Goal: Transaction & Acquisition: Book appointment/travel/reservation

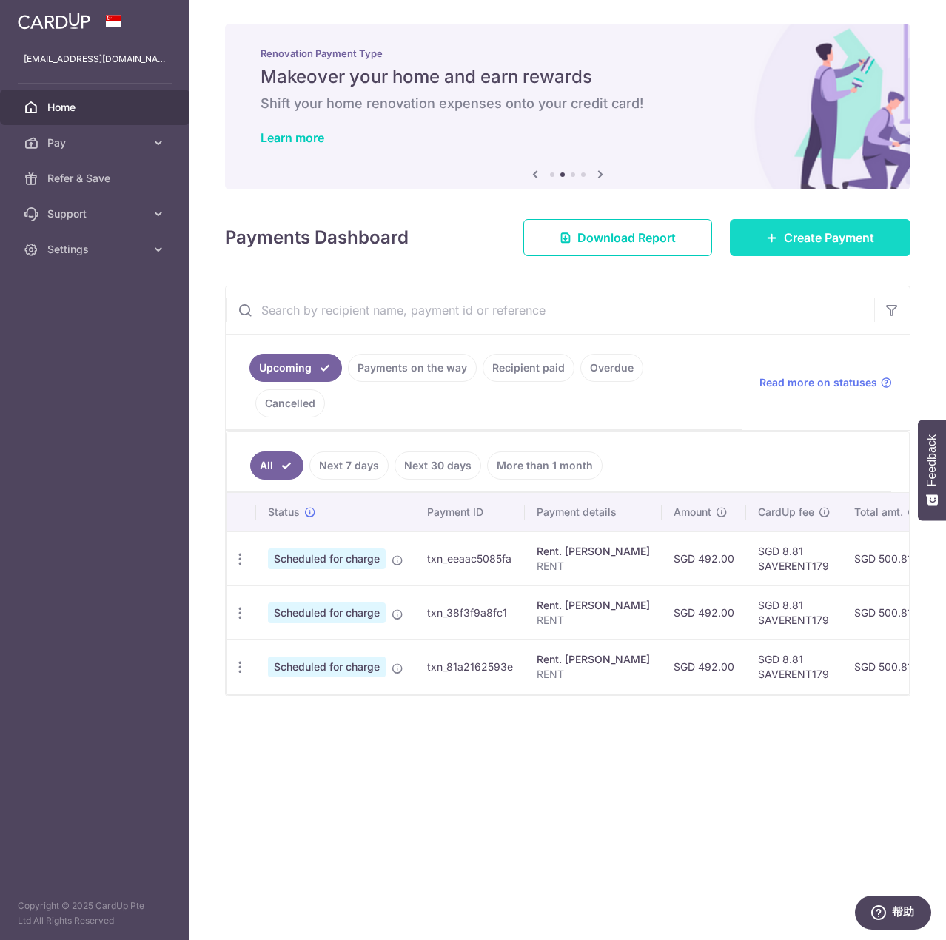
click at [876, 235] on link "Create Payment" at bounding box center [820, 237] width 181 height 37
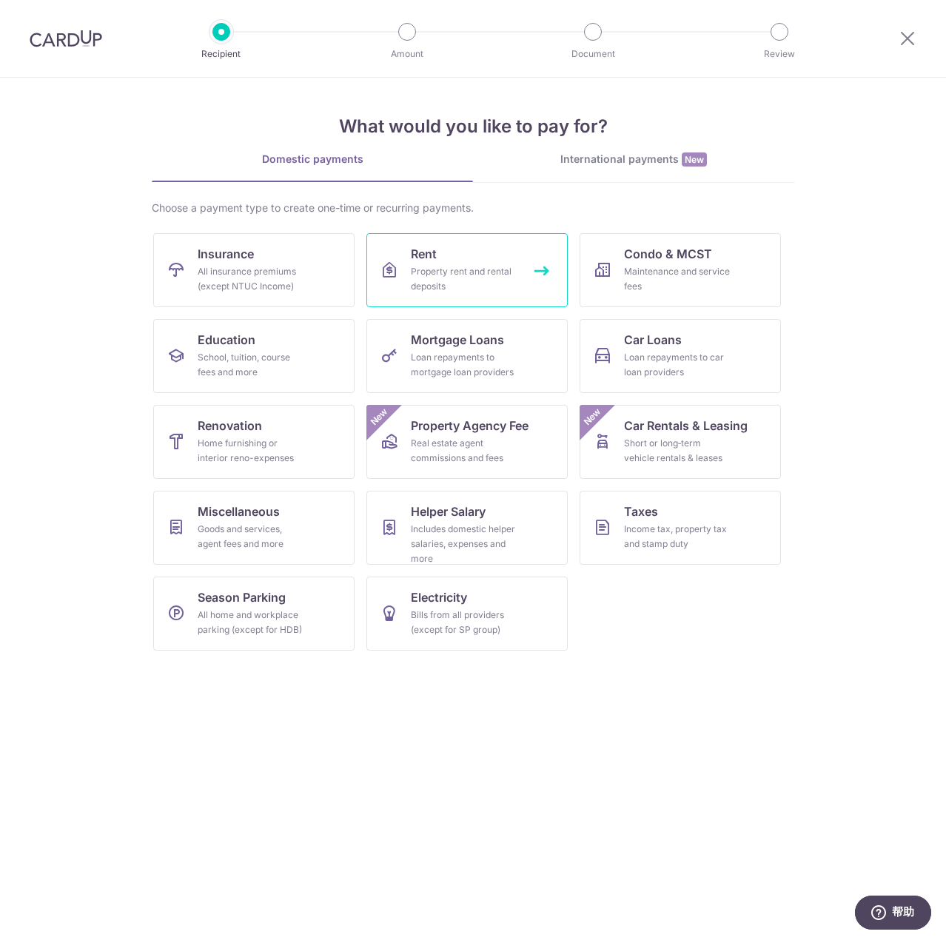
click at [446, 267] on div "Property rent and rental deposits" at bounding box center [464, 279] width 107 height 30
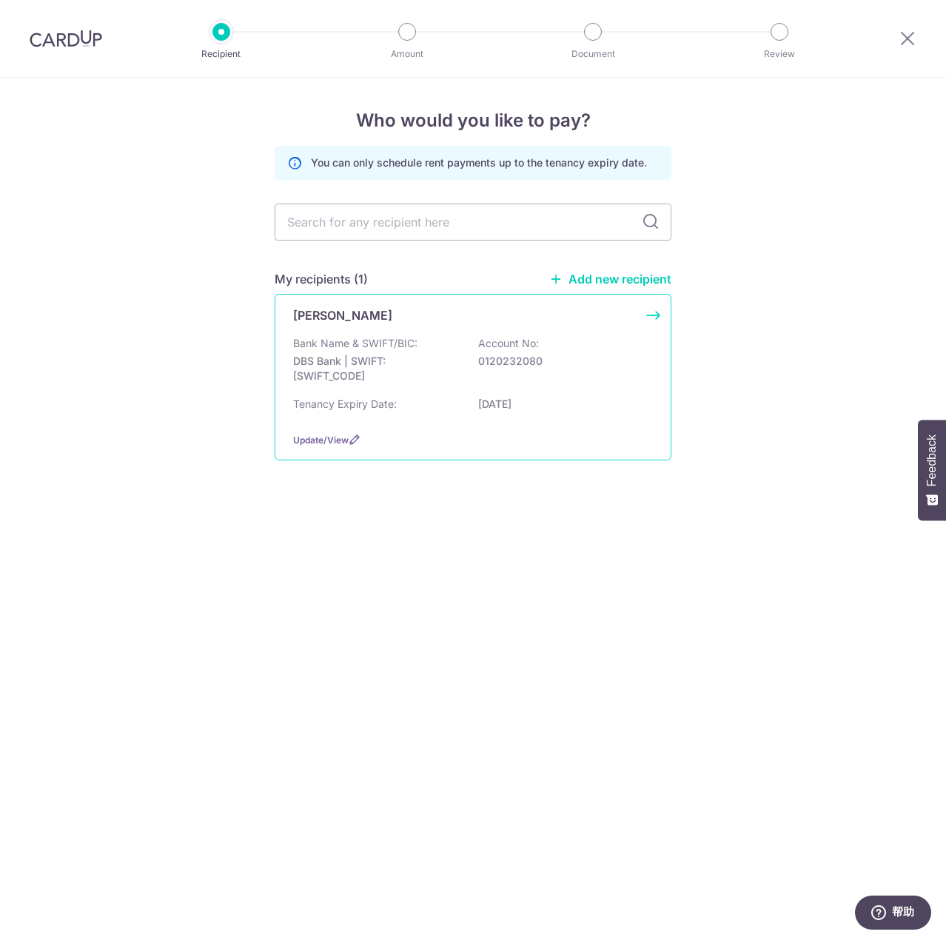
click at [501, 375] on div "Bank Name & SWIFT/BIC: DBS Bank | SWIFT: [SWIFT_CODE] Account No: 0120232080" at bounding box center [473, 363] width 360 height 55
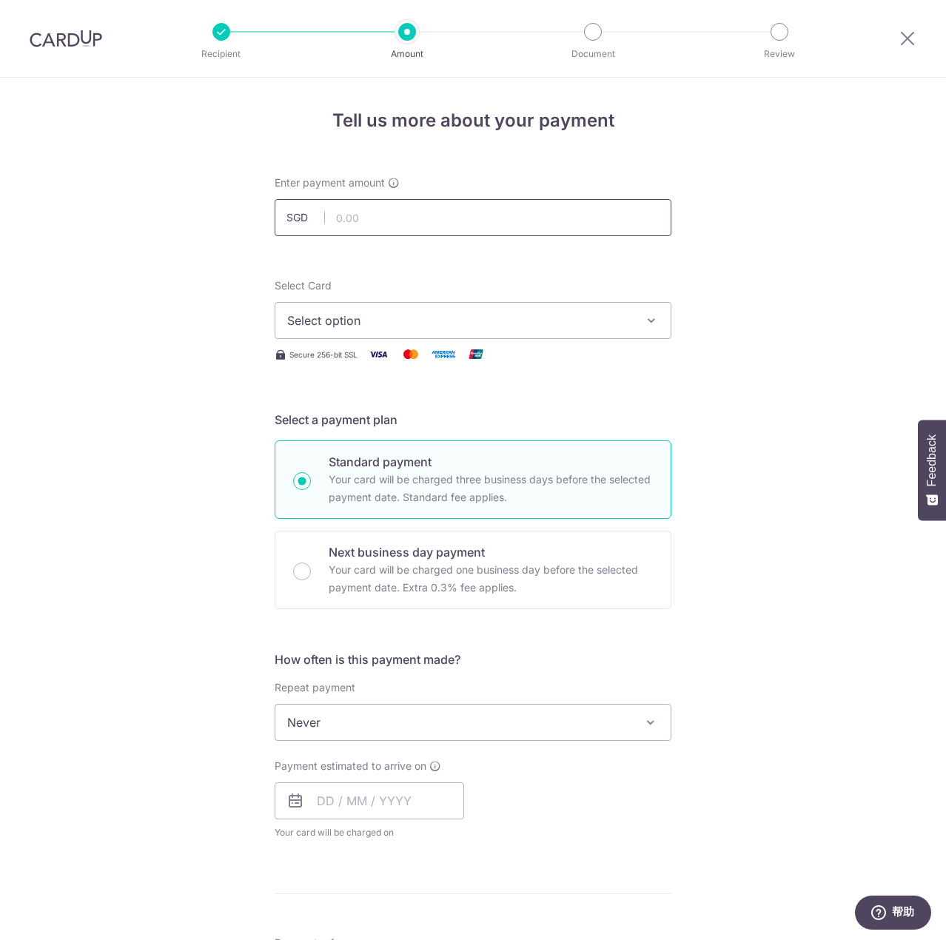
click at [372, 224] on input "text" at bounding box center [473, 217] width 397 height 37
type input "492.00"
click at [419, 326] on span "Select option" at bounding box center [459, 321] width 345 height 18
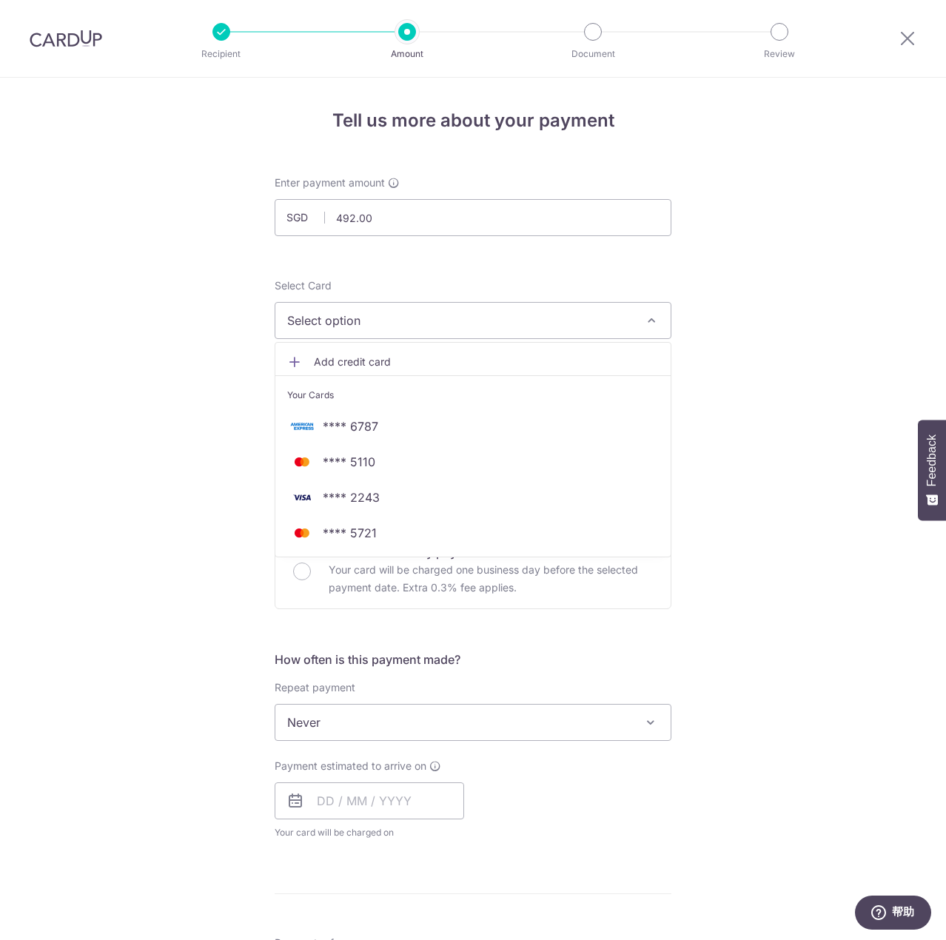
click at [178, 321] on div "Tell us more about your payment Enter payment amount SGD 492.00 492.00 Select C…" at bounding box center [473, 747] width 946 height 1339
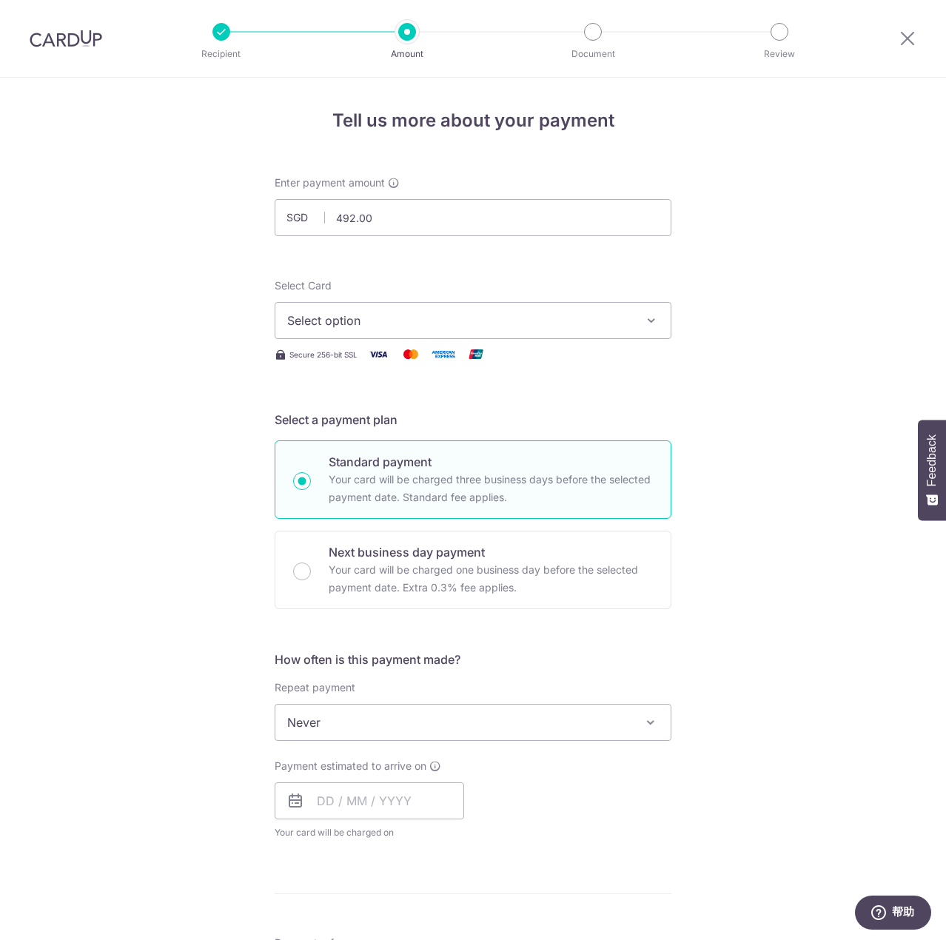
click at [46, 33] on img at bounding box center [66, 39] width 73 height 18
click at [557, 317] on span "Select option" at bounding box center [459, 321] width 345 height 18
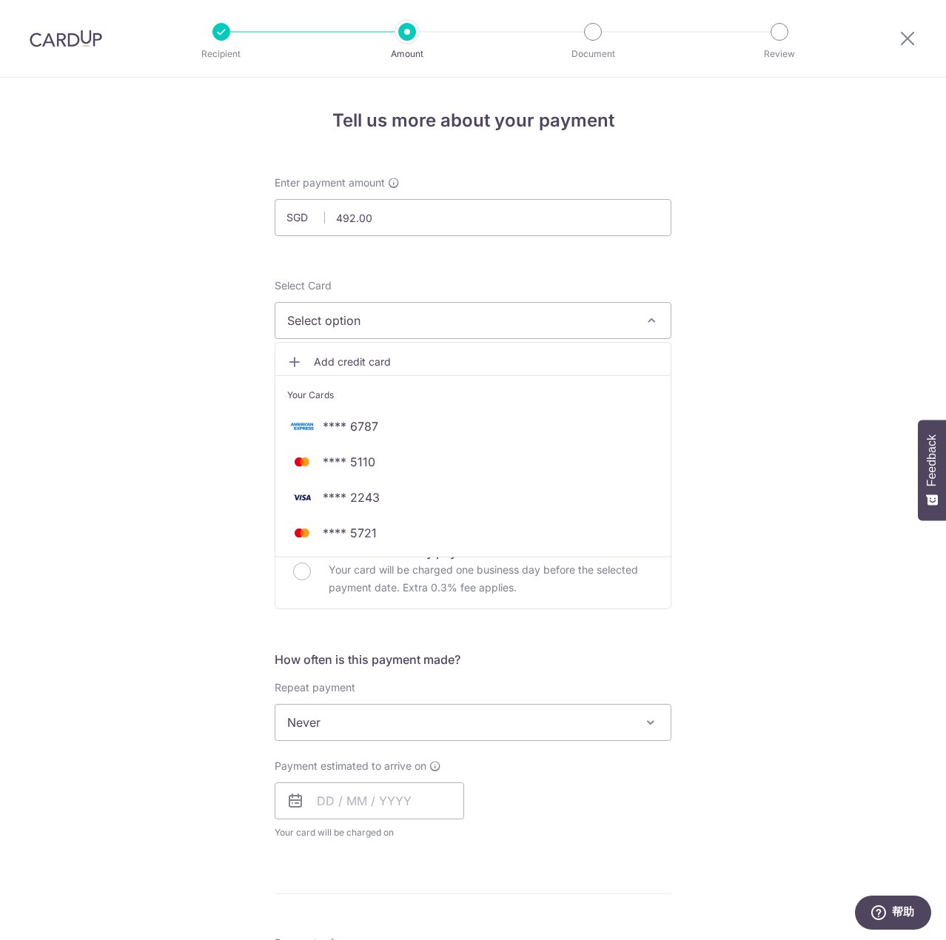
click at [818, 338] on div "Tell us more about your payment Enter payment amount SGD 492.00 492.00 Select C…" at bounding box center [473, 747] width 946 height 1339
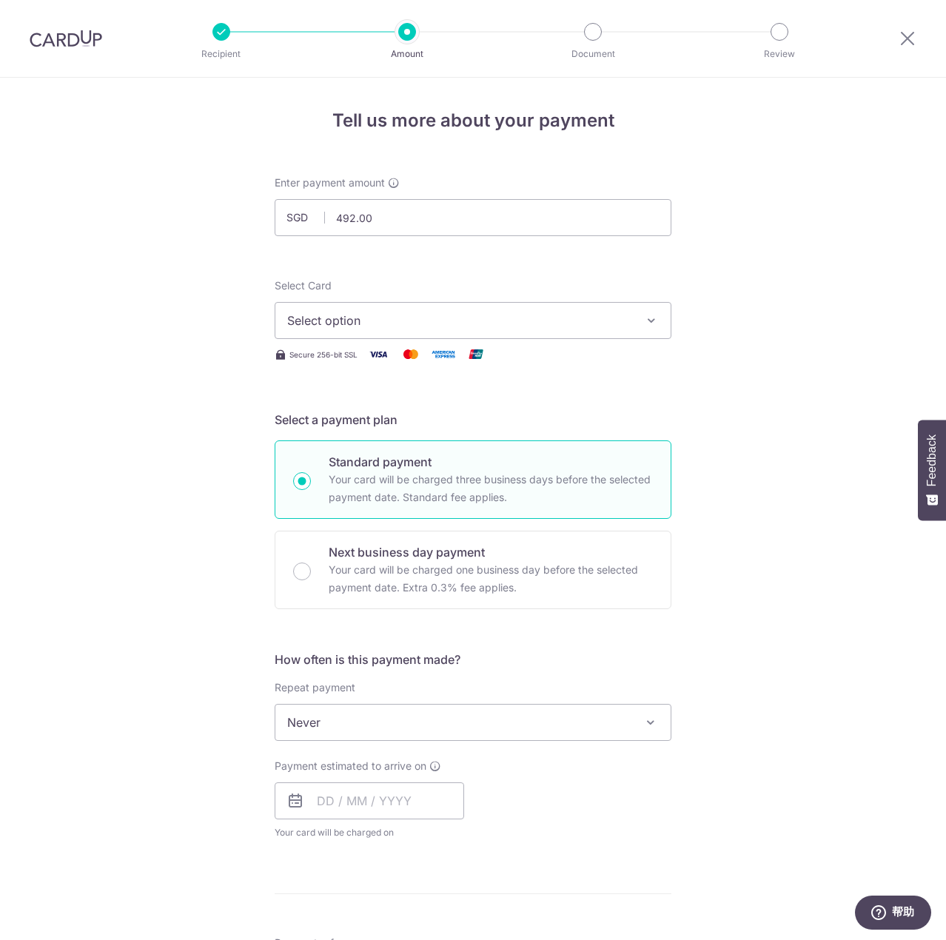
drag, startPoint x: 67, startPoint y: 44, endPoint x: 538, endPoint y: 66, distance: 471.3
click at [67, 44] on img at bounding box center [66, 39] width 73 height 18
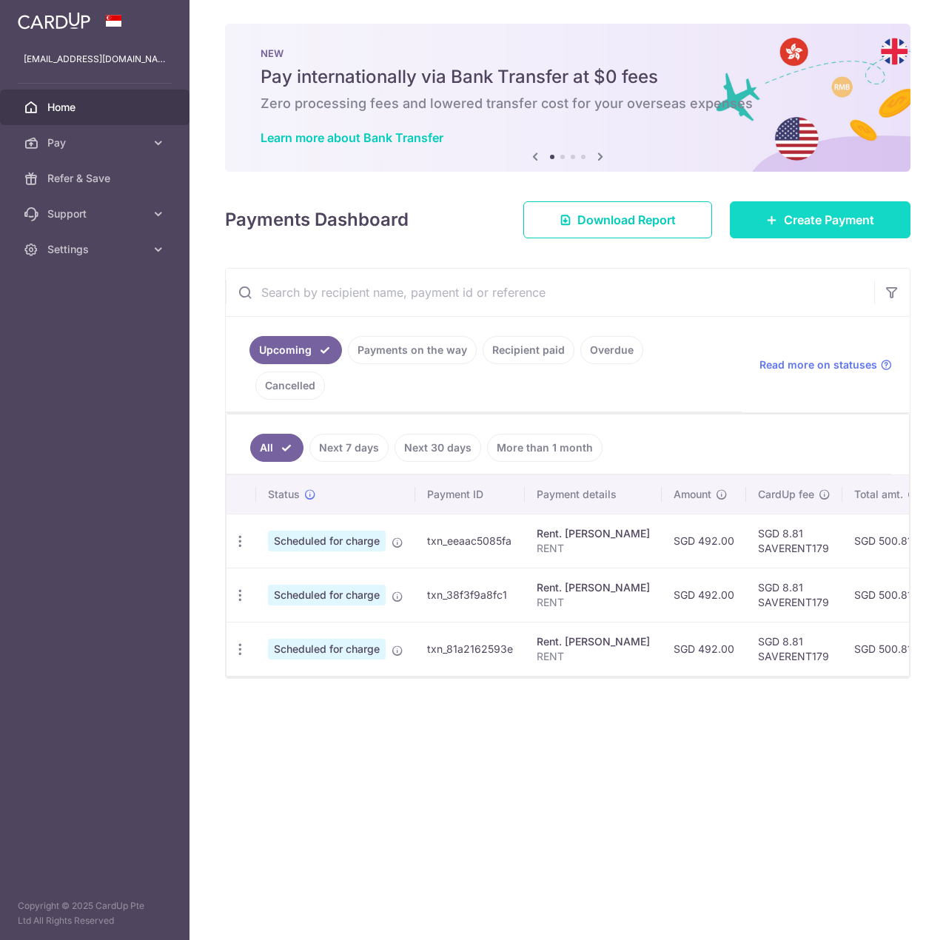
click at [814, 221] on span "Create Payment" at bounding box center [829, 220] width 90 height 18
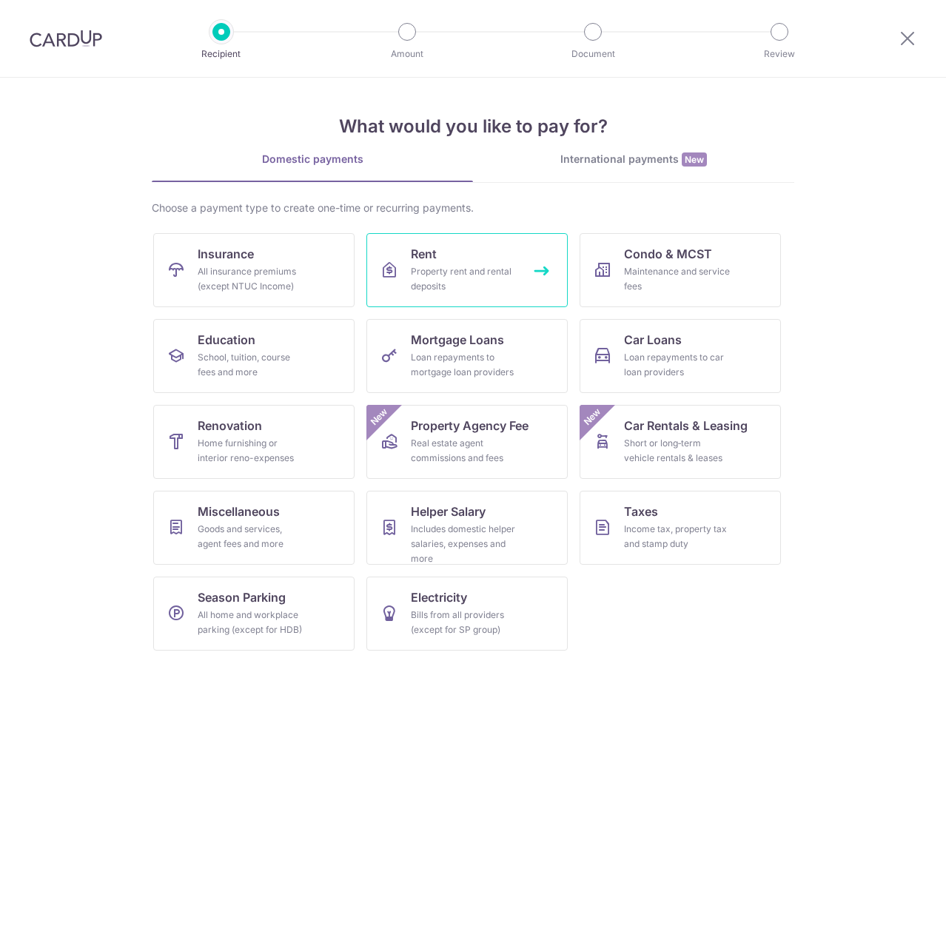
click at [445, 272] on div "Property rent and rental deposits" at bounding box center [464, 279] width 107 height 30
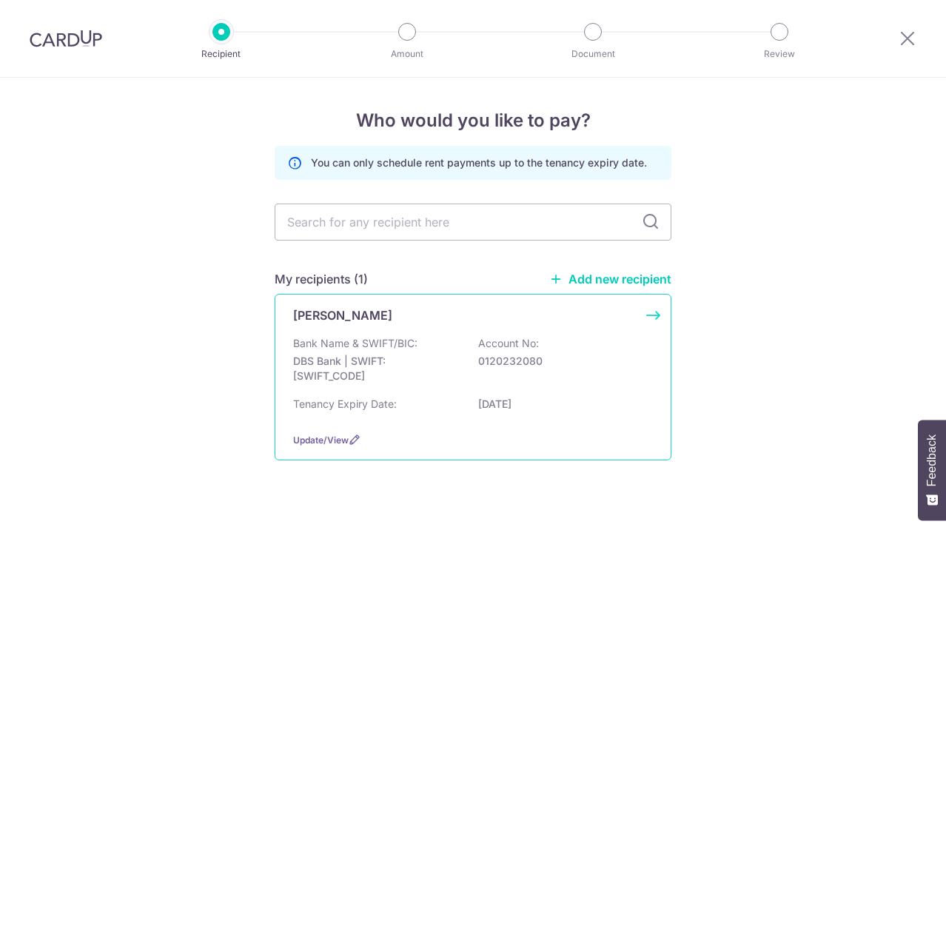
click at [431, 352] on div "Bank Name & SWIFT/BIC: DBS Bank | SWIFT: [SWIFT_CODE] Account No: 0120232080" at bounding box center [473, 363] width 360 height 55
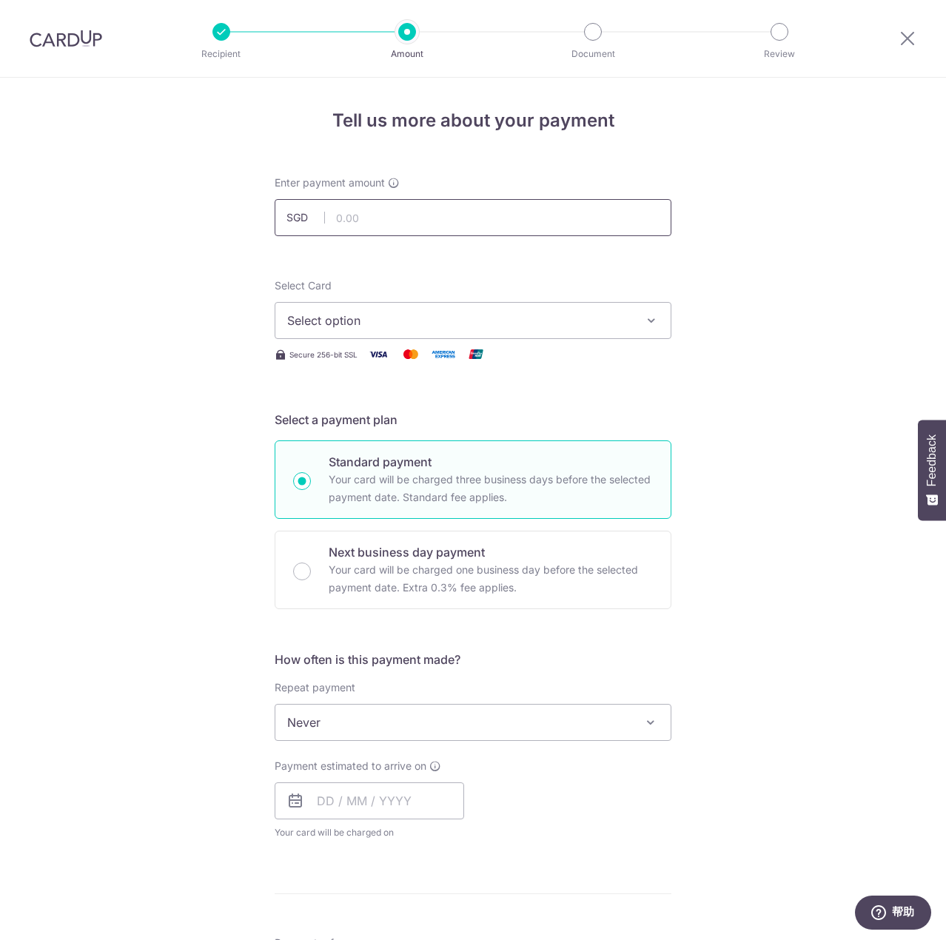
click at [405, 213] on input "text" at bounding box center [473, 217] width 397 height 37
type input "492.00"
click at [395, 309] on button "Select option" at bounding box center [473, 320] width 397 height 37
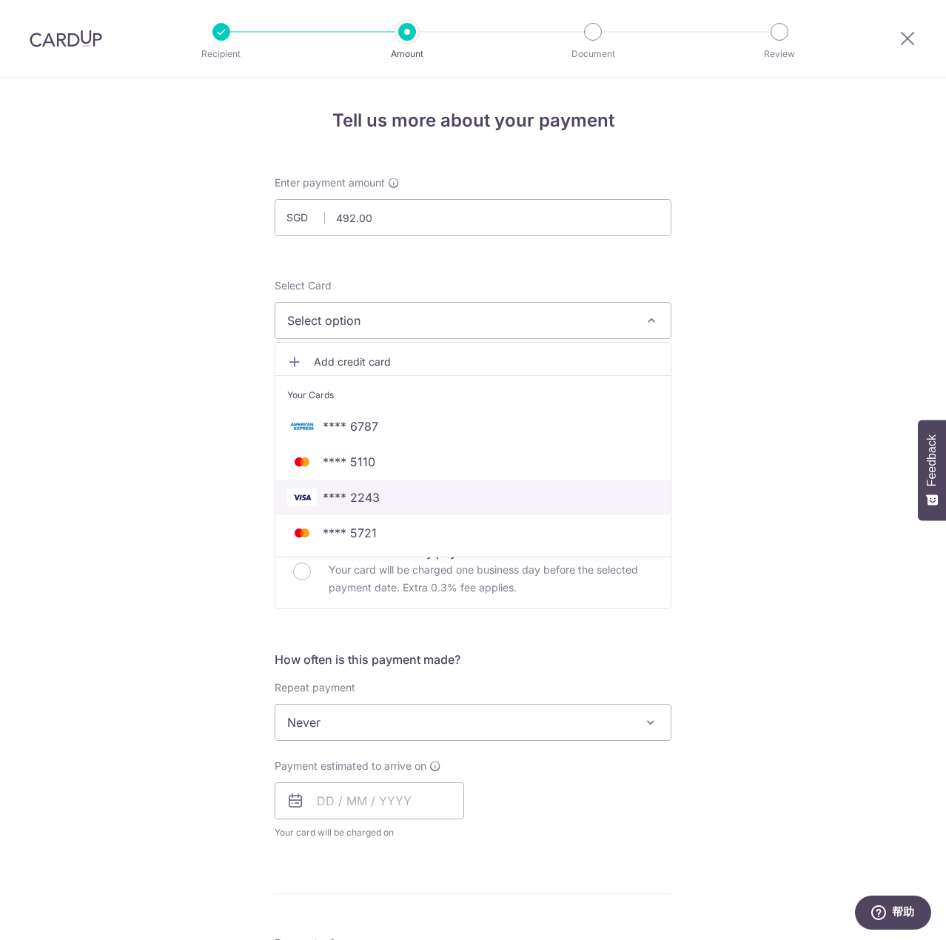
click at [415, 491] on span "**** 2243" at bounding box center [473, 498] width 372 height 18
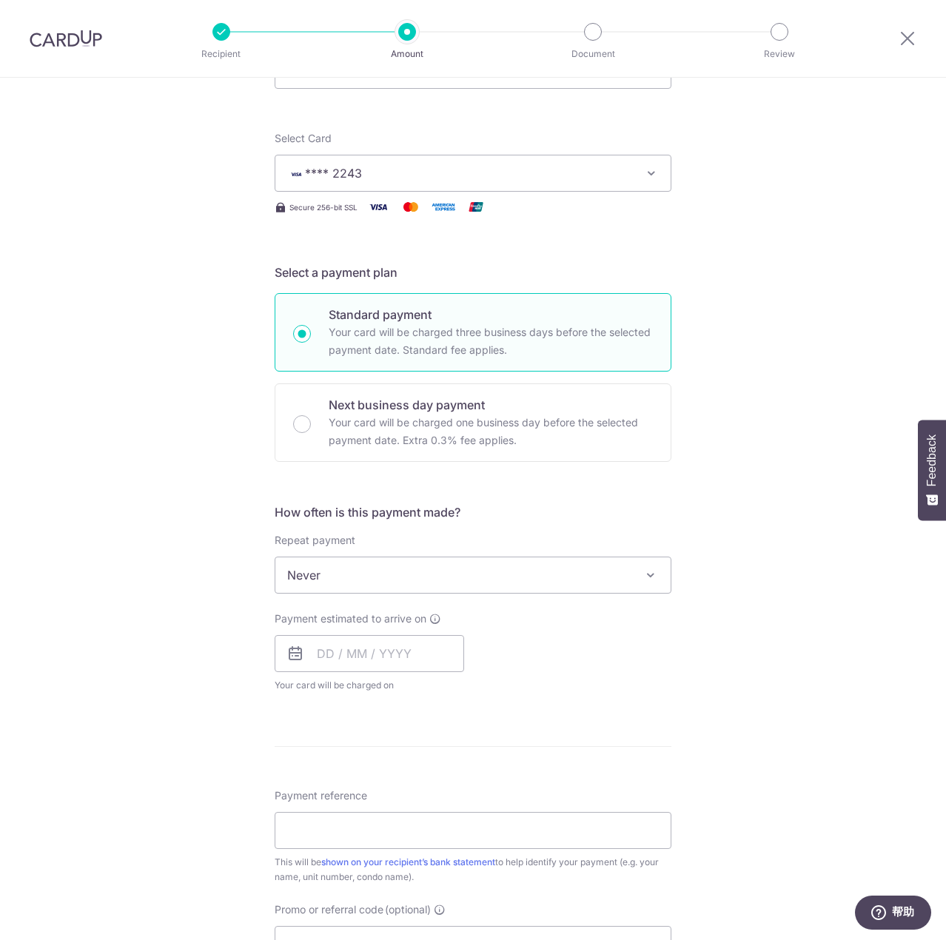
scroll to position [148, 0]
click at [409, 574] on span "Never" at bounding box center [472, 575] width 395 height 36
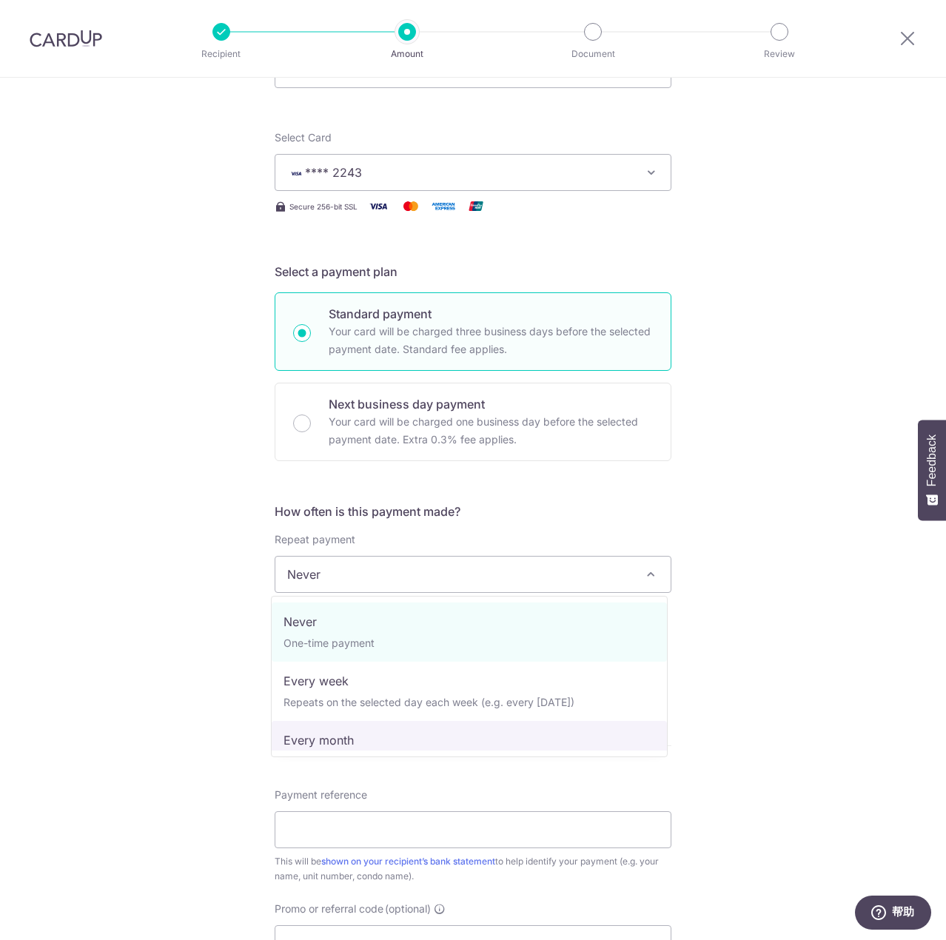
select select "3"
type input "31/12/2025"
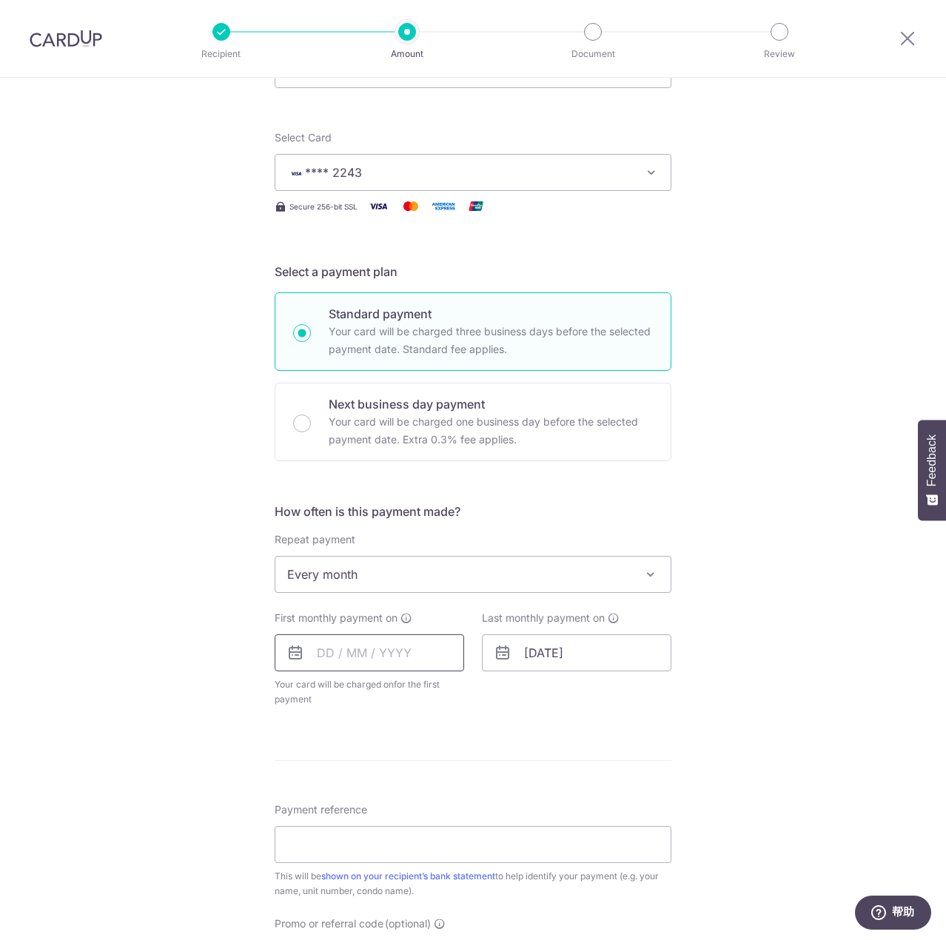
click at [355, 665] on input "text" at bounding box center [369, 652] width 189 height 37
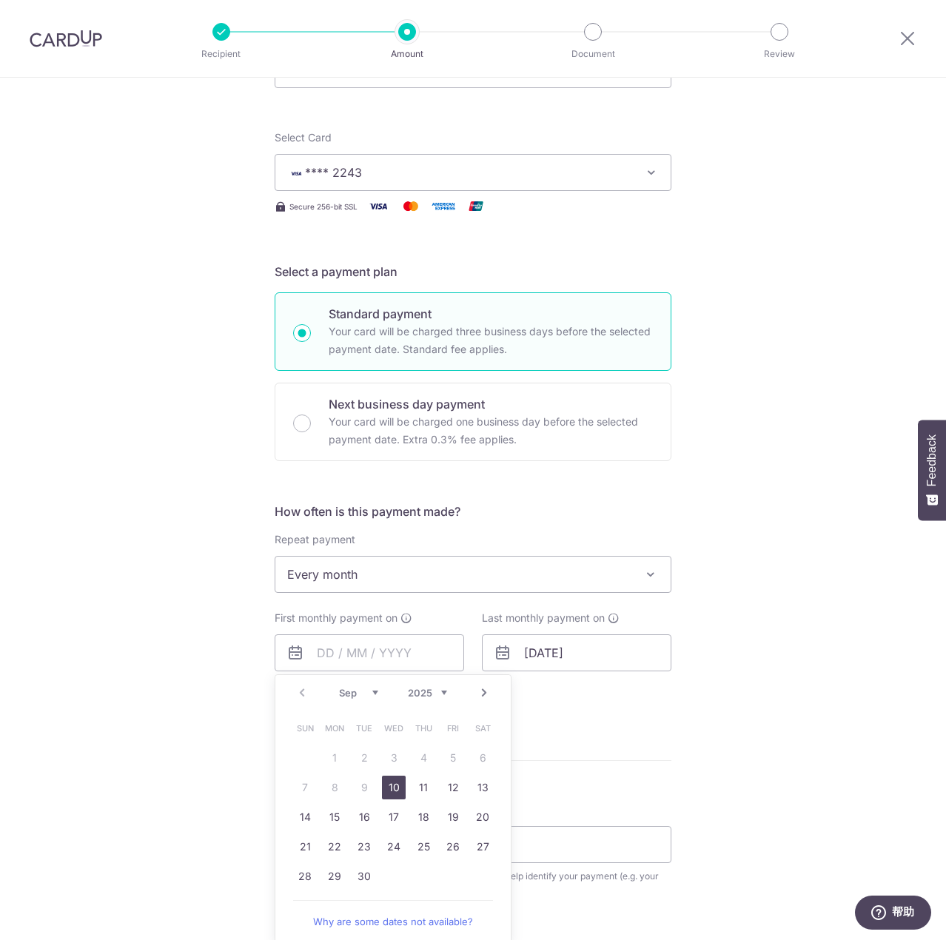
click at [392, 786] on link "10" at bounding box center [394, 788] width 24 height 24
type input "10/09/2025"
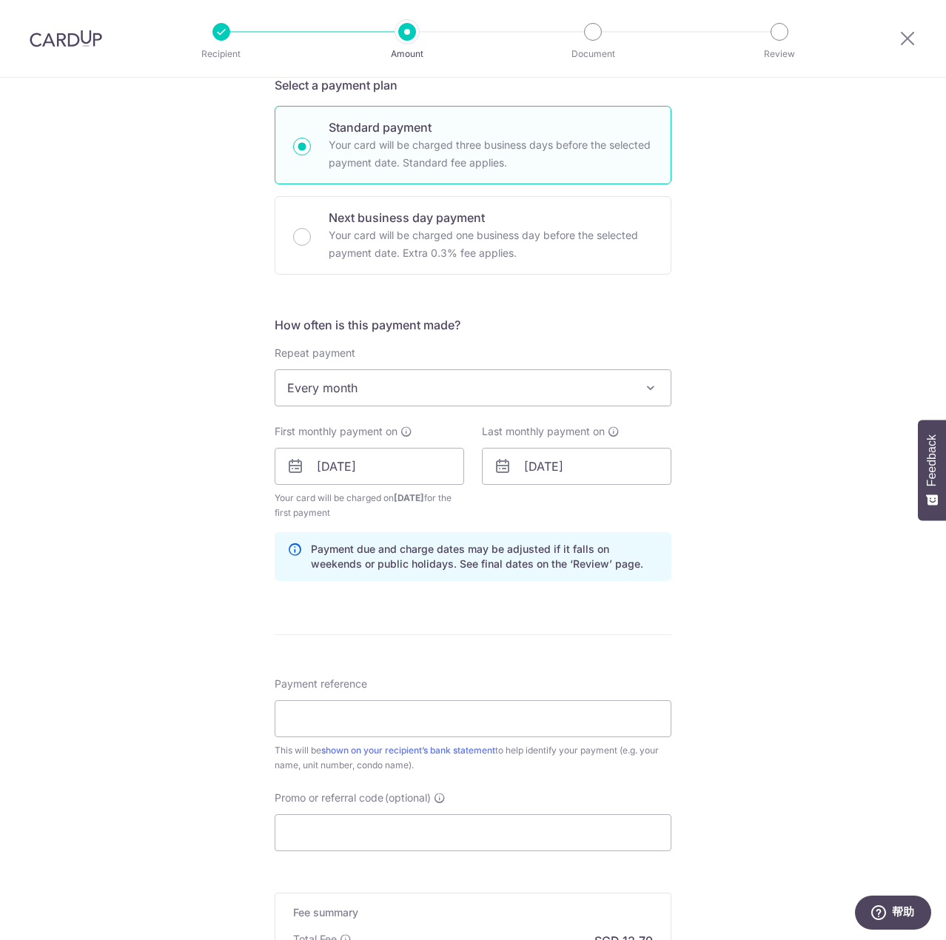
scroll to position [518, 0]
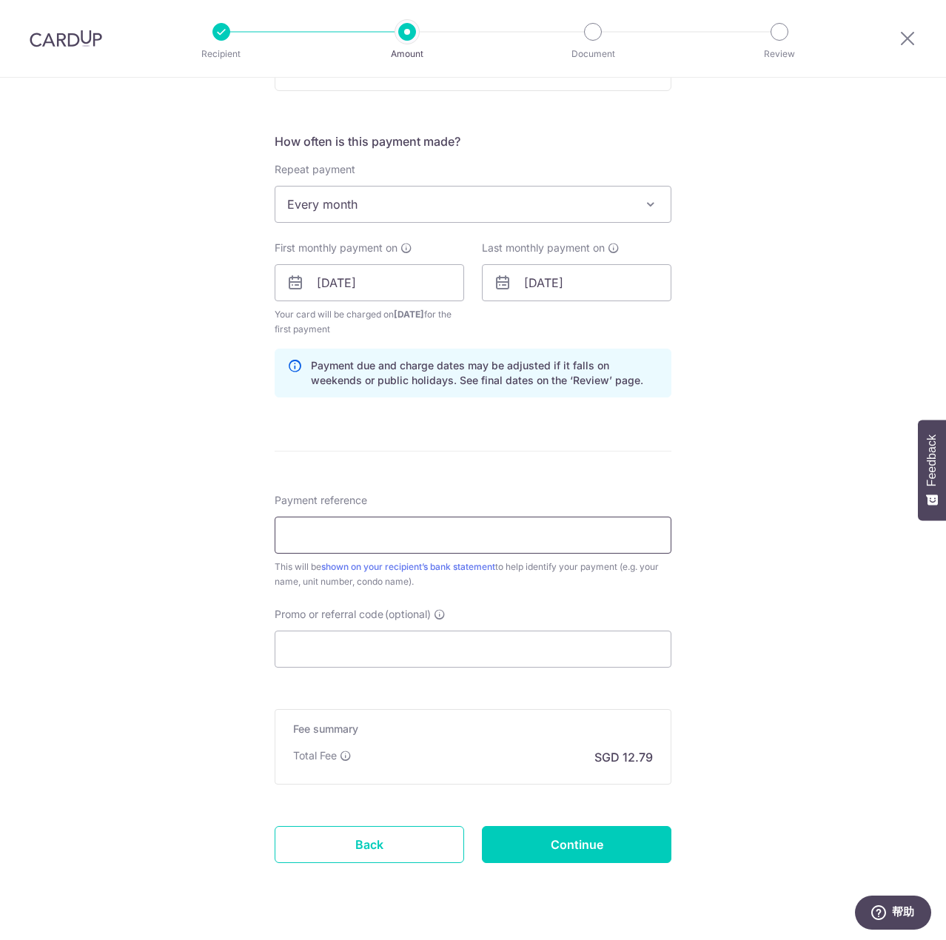
click at [403, 543] on input "Payment reference" at bounding box center [473, 535] width 397 height 37
type input "Bowen"
click at [361, 648] on input "Promo or referral code (optional)" at bounding box center [473, 649] width 397 height 37
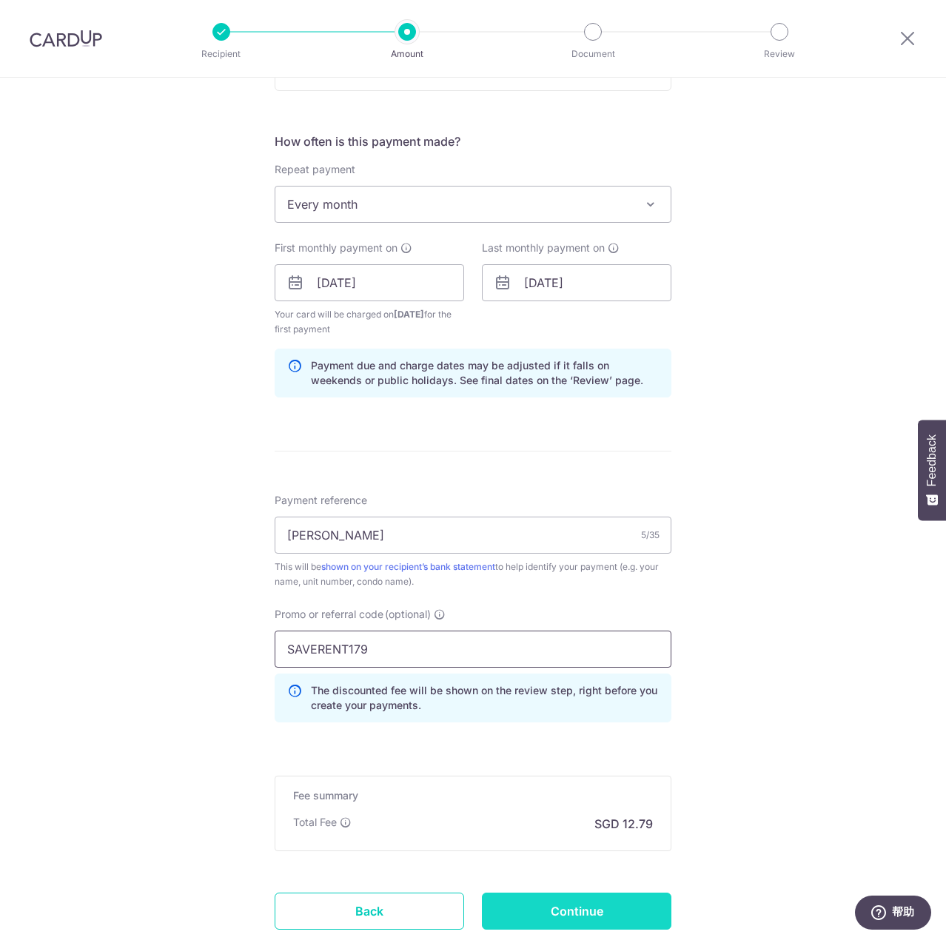
type input "SAVERENT179"
click at [586, 911] on input "Continue" at bounding box center [576, 911] width 189 height 37
type input "Create Schedule"
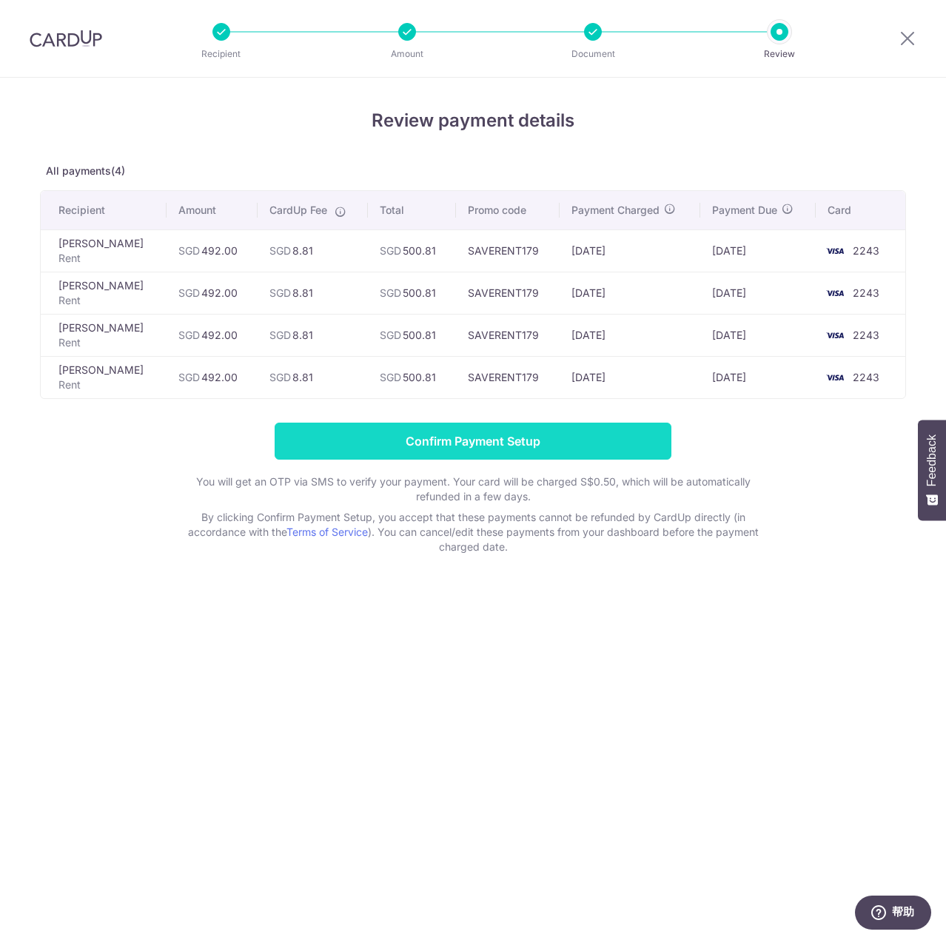
click at [510, 437] on input "Confirm Payment Setup" at bounding box center [473, 441] width 397 height 37
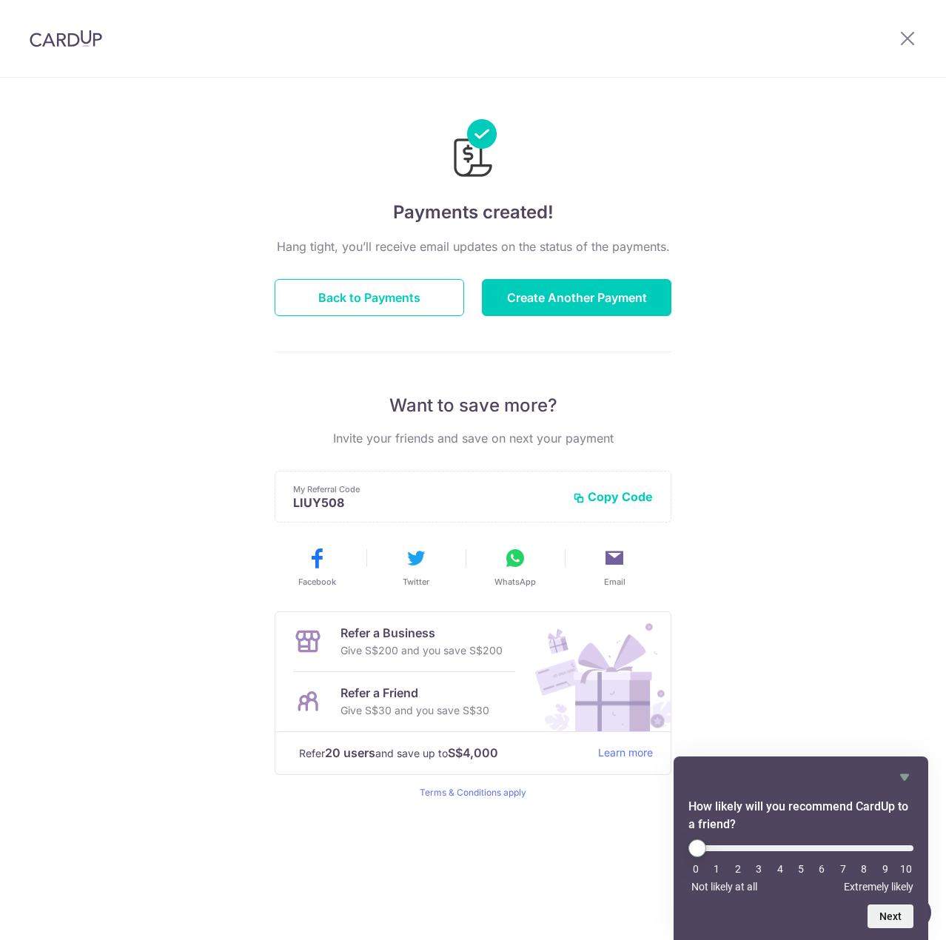
click at [803, 616] on div "Payments created! Hang tight, you’ll receive email updates on the status of the…" at bounding box center [473, 509] width 946 height 862
